Goal: Information Seeking & Learning: Learn about a topic

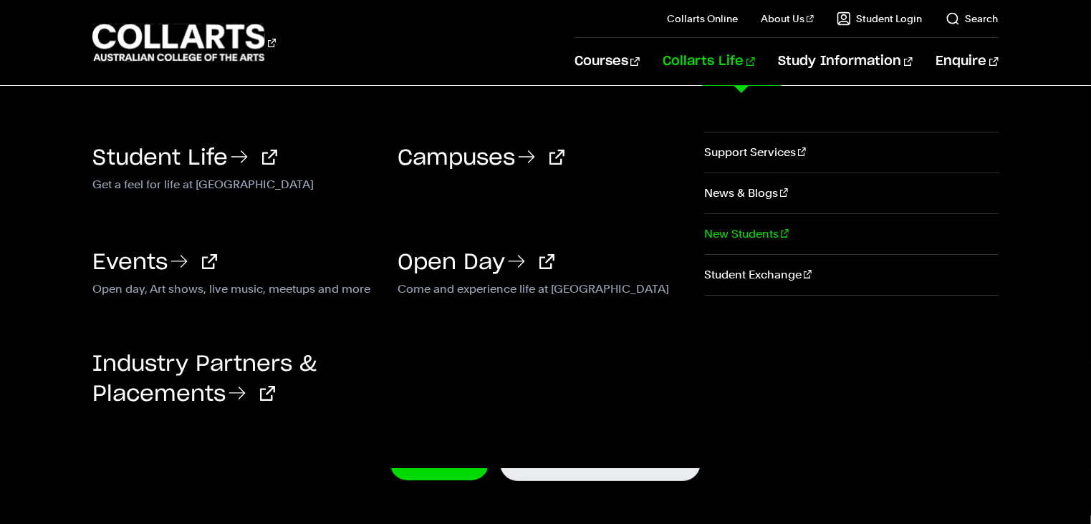
click at [734, 230] on link "New Students" at bounding box center [851, 234] width 294 height 40
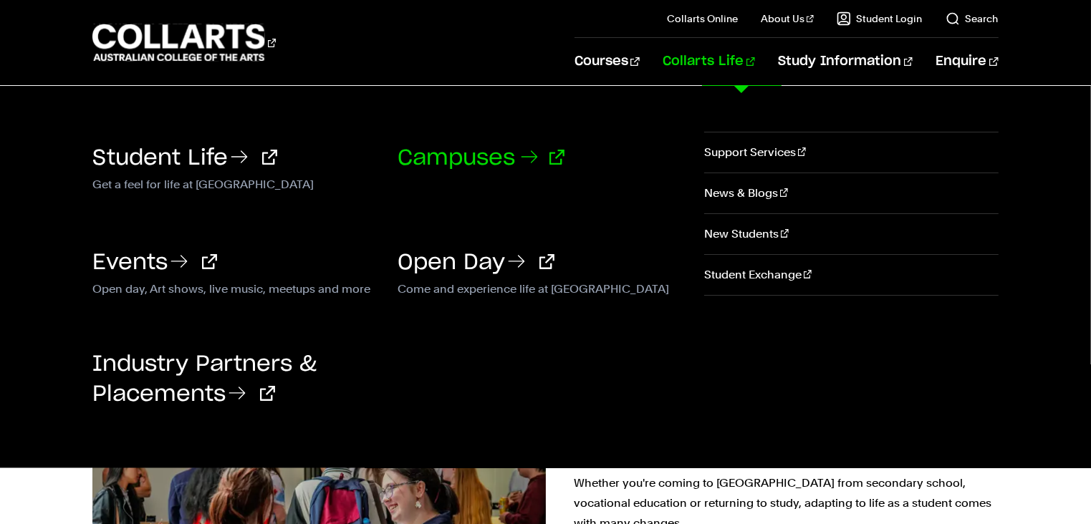
click at [487, 158] on link "Campuses" at bounding box center [481, 158] width 167 height 21
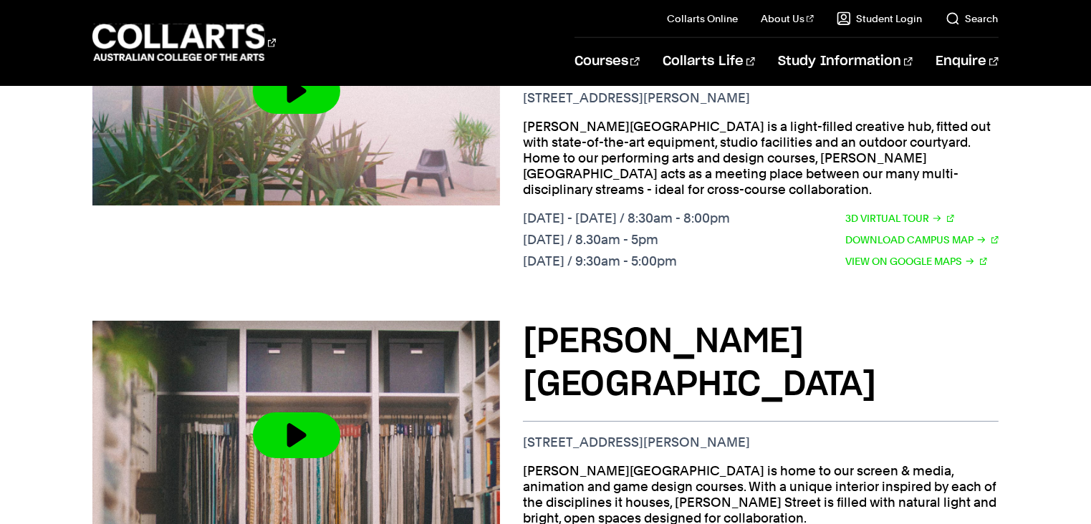
scroll to position [1041, 0]
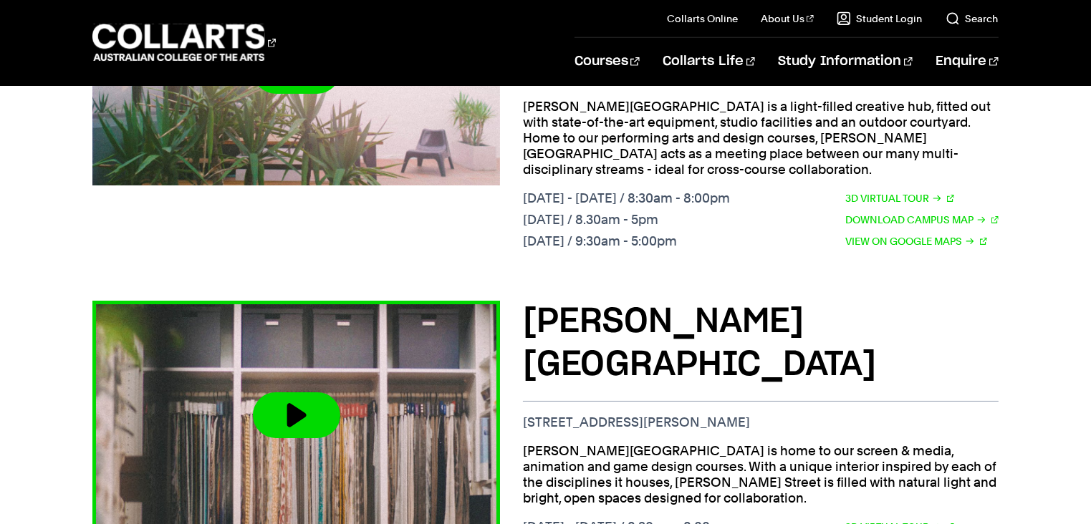
click at [298, 393] on button at bounding box center [296, 416] width 87 height 46
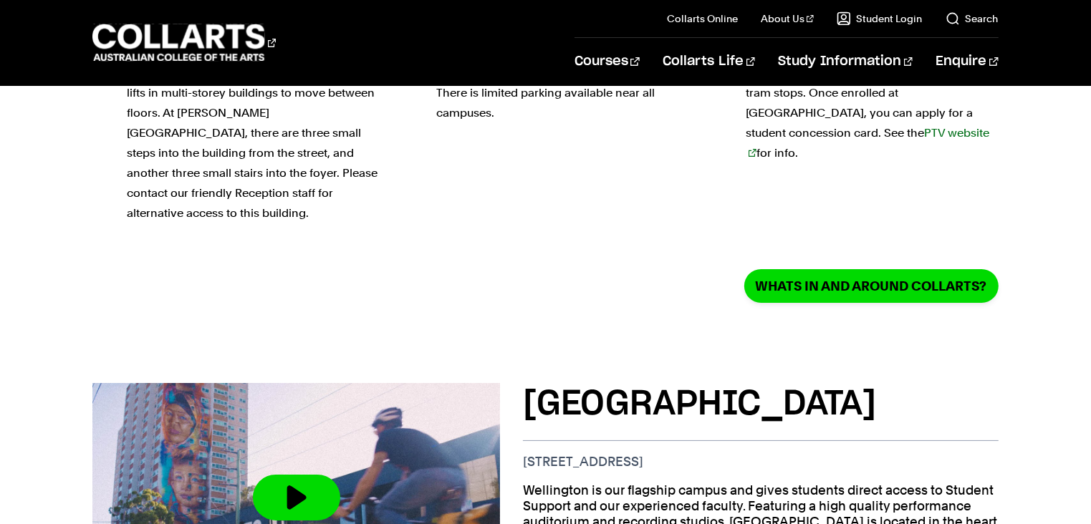
scroll to position [0, 0]
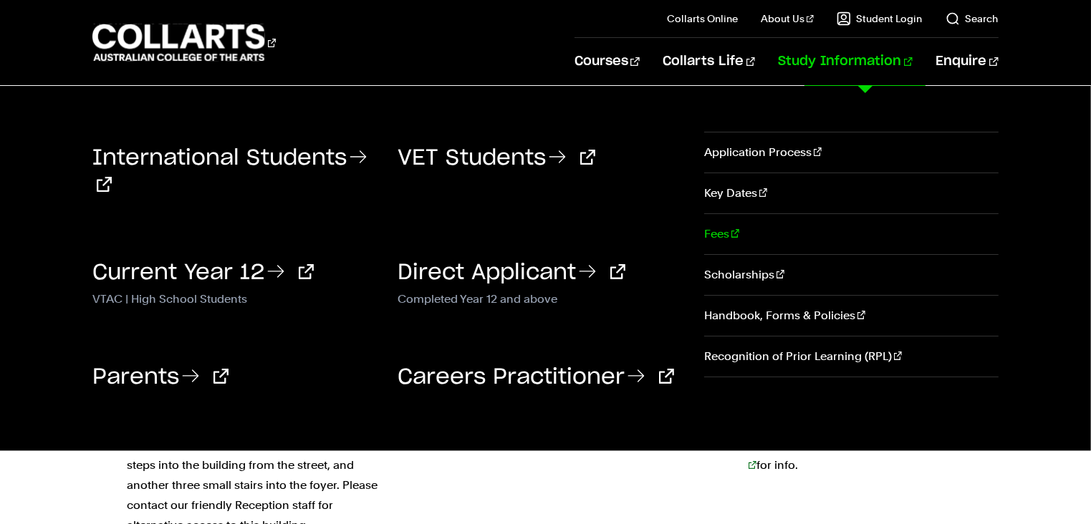
click at [725, 229] on link "Fees" at bounding box center [851, 234] width 294 height 40
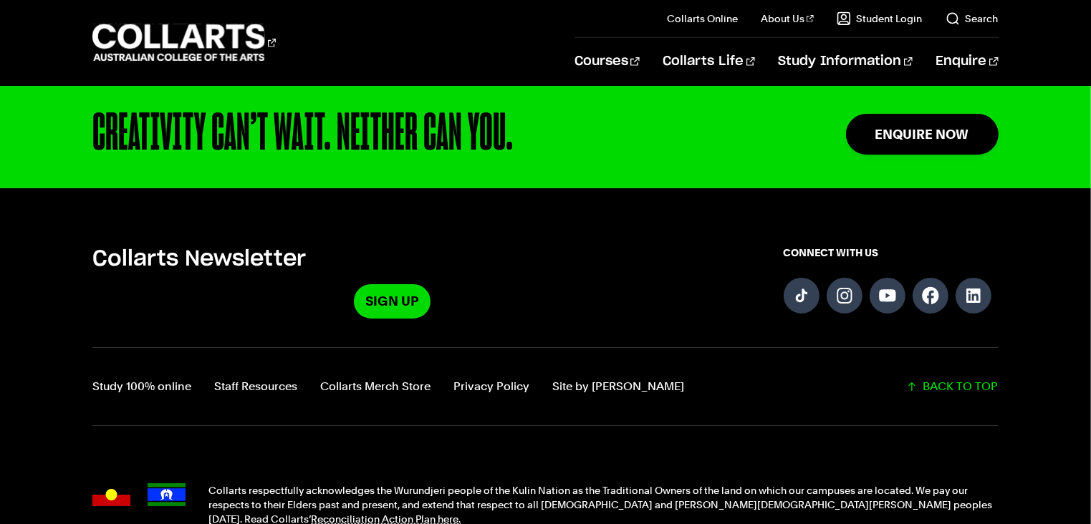
scroll to position [946, 0]
